Goal: Use online tool/utility: Utilize a website feature to perform a specific function

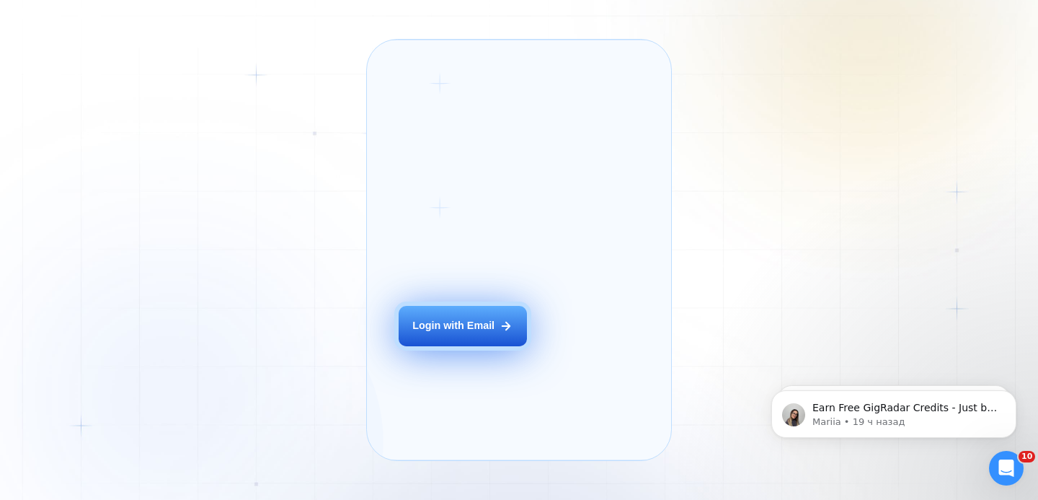
click at [487, 332] on button "Login with Email" at bounding box center [463, 326] width 128 height 40
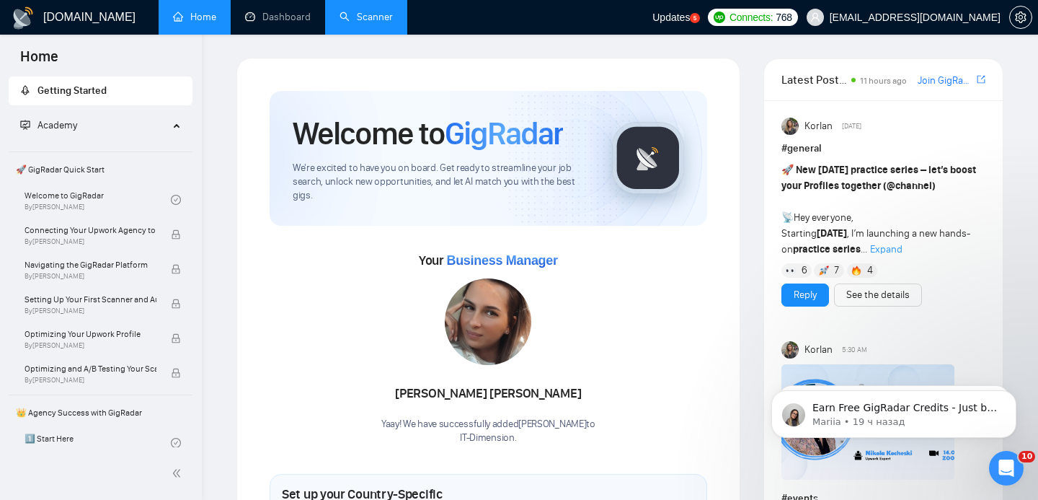
click at [342, 21] on link "Scanner" at bounding box center [366, 17] width 53 height 12
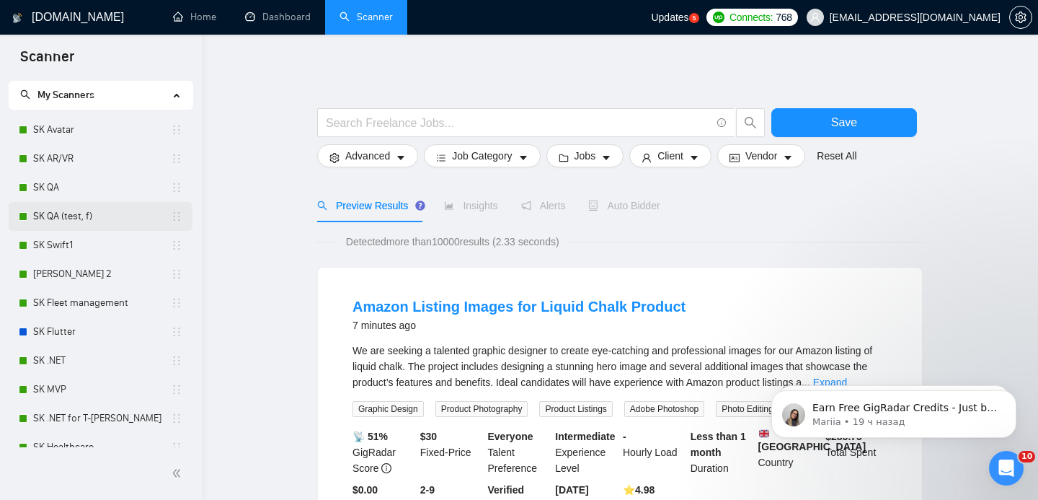
scroll to position [133, 0]
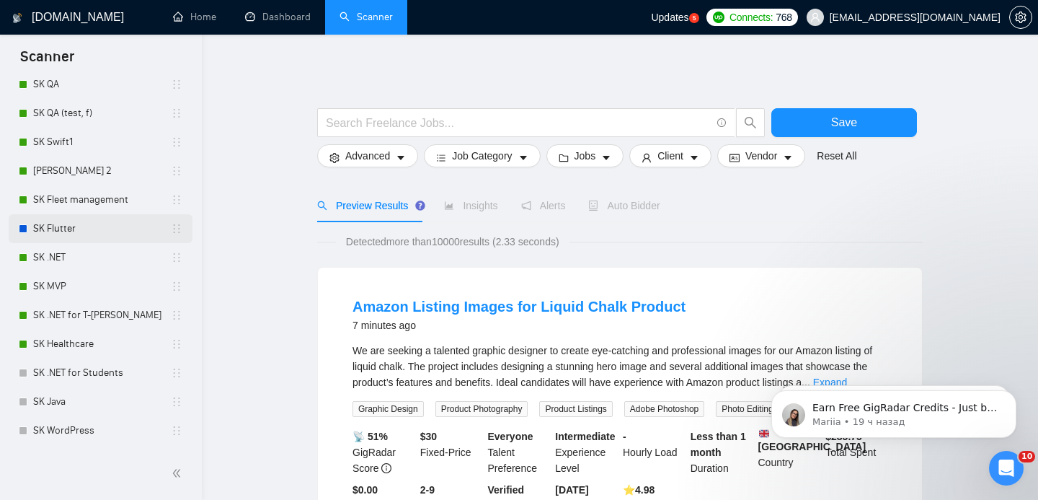
click at [96, 237] on link "SK Flutter" at bounding box center [102, 228] width 138 height 29
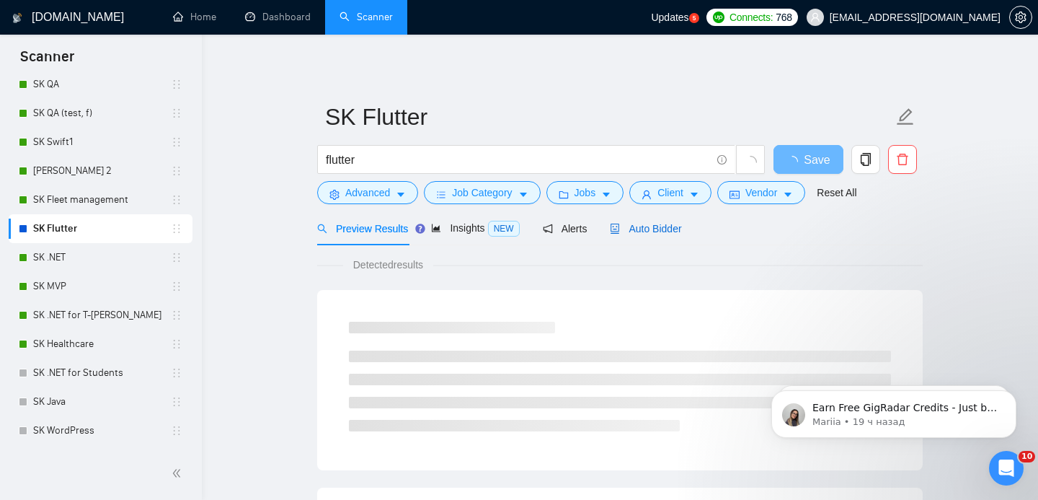
click at [650, 229] on span "Auto Bidder" at bounding box center [645, 229] width 71 height 12
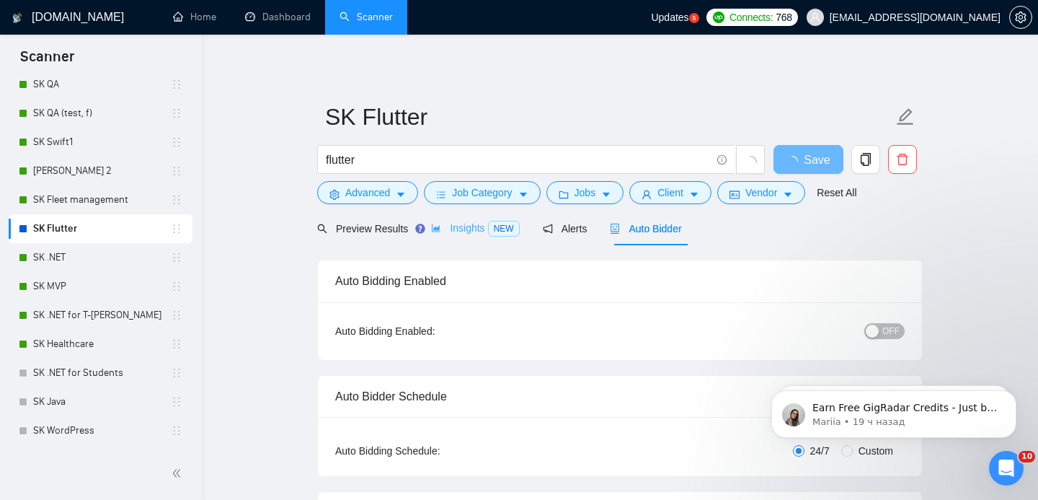
checkbox input "true"
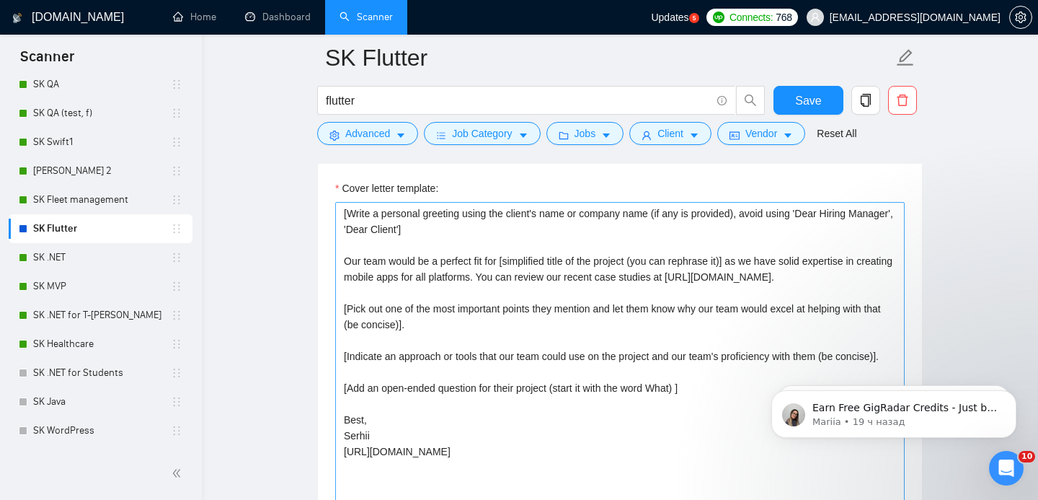
scroll to position [1652, 0]
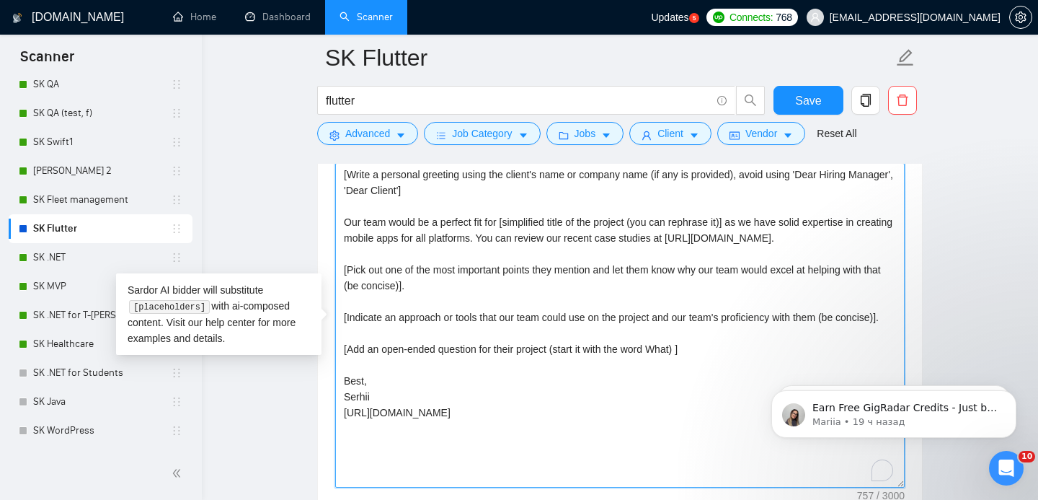
drag, startPoint x: 524, startPoint y: 235, endPoint x: 882, endPoint y: 244, distance: 358.5
click at [882, 244] on textarea "[Write a personal greeting using the client's name or company name (if any is p…" at bounding box center [620, 325] width 570 height 324
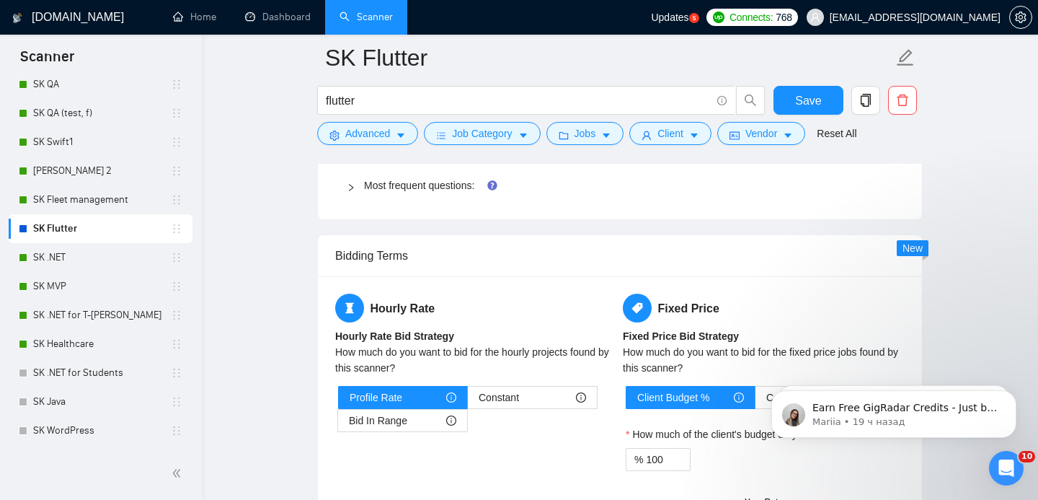
scroll to position [2293, 0]
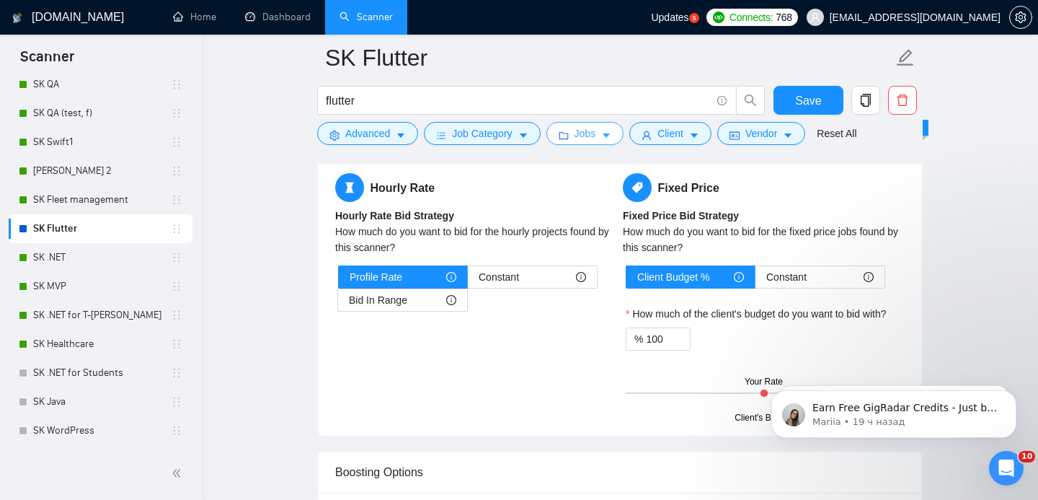
click at [594, 124] on button "Jobs" at bounding box center [586, 133] width 78 height 23
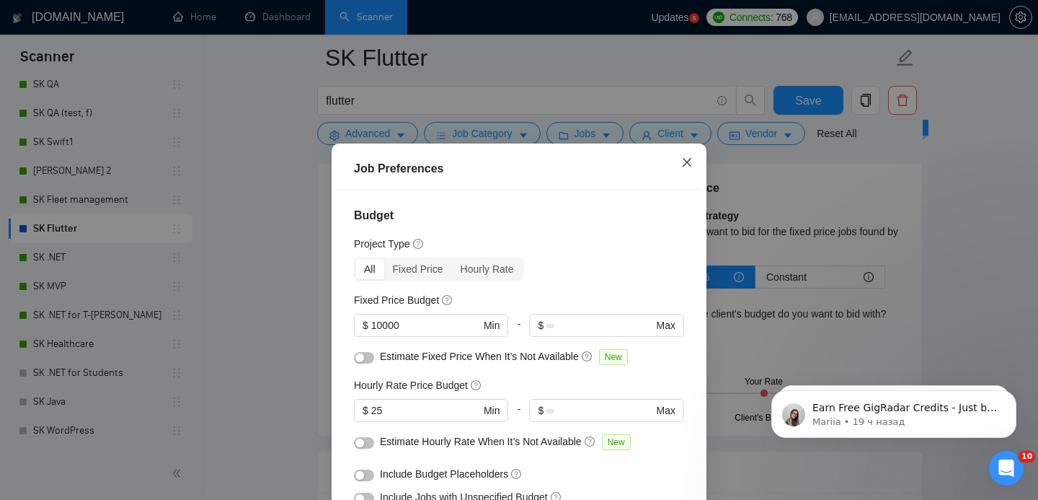
click at [686, 162] on icon "close" at bounding box center [687, 162] width 9 height 9
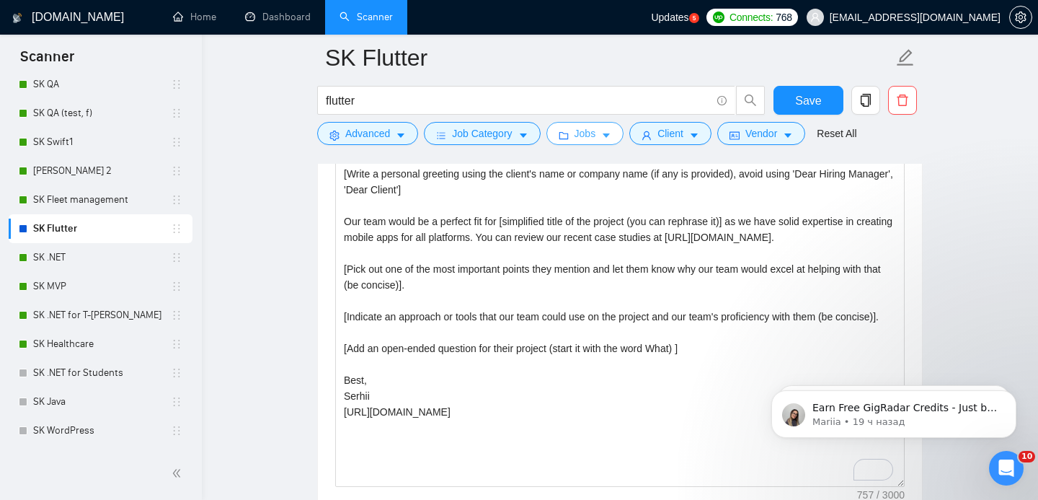
scroll to position [1629, 0]
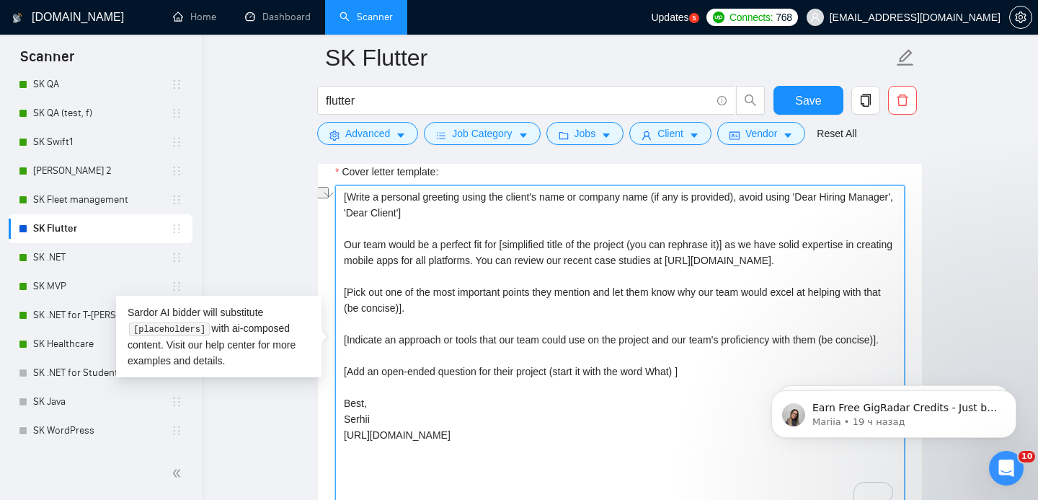
drag, startPoint x: 523, startPoint y: 259, endPoint x: 888, endPoint y: 256, distance: 364.8
click at [888, 256] on textarea "[Write a personal greeting using the client's name or company name (if any is p…" at bounding box center [620, 347] width 570 height 324
